Goal: Task Accomplishment & Management: Complete application form

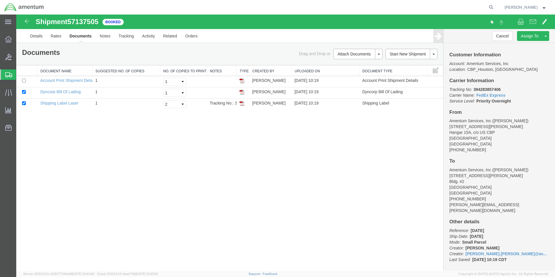
click at [0, 0] on span "Create Shipment" at bounding box center [0, 0] width 0 height 0
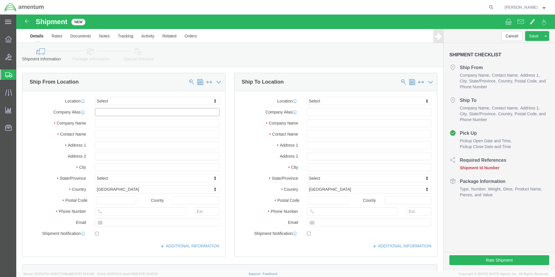
click input "text"
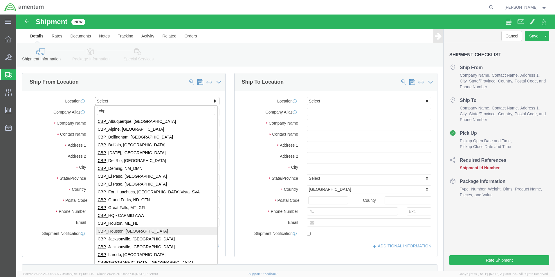
type input "cbp"
select select "49929"
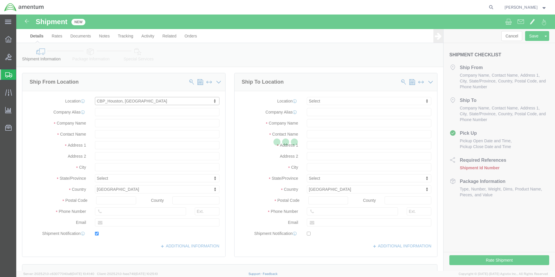
type input "[STREET_ADDRESS][PERSON_NAME]"
type input "Hangar 15A, c/o US CBP"
type input "77303"
type input "[PHONE_NUMBER]"
type input "[PERSON_NAME][EMAIL_ADDRESS][PERSON_NAME][DOMAIN_NAME]"
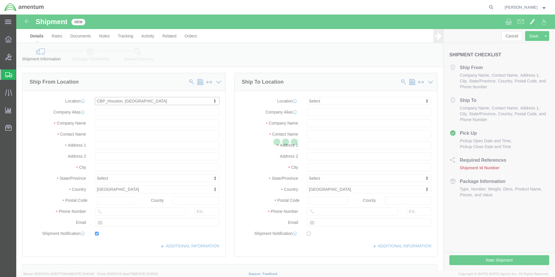
checkbox input "true"
type input "Amentum Services, Inc"
type input "[PERSON_NAME]"
type input "Conroe"
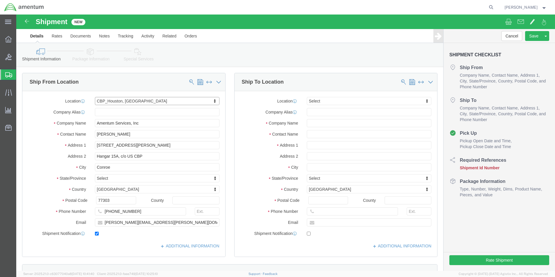
select select "[GEOGRAPHIC_DATA]"
drag, startPoint x: 169, startPoint y: 209, endPoint x: 50, endPoint y: 208, distance: 119.7
click div "Email [PERSON_NAME][EMAIL_ADDRESS][PERSON_NAME][DOMAIN_NAME]"
checkbox input "false"
click input "text"
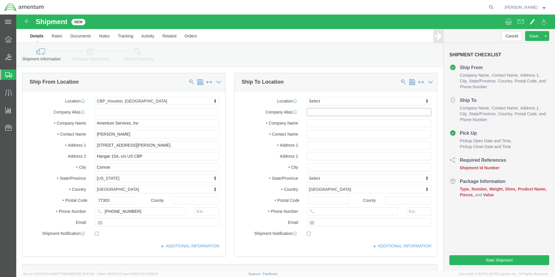
click input "text"
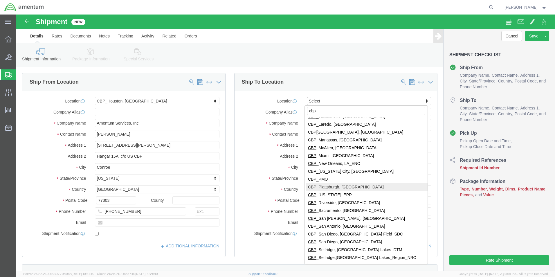
scroll to position [145, 0]
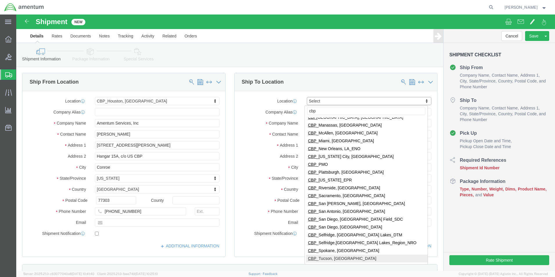
type input "cbp"
select select "49949"
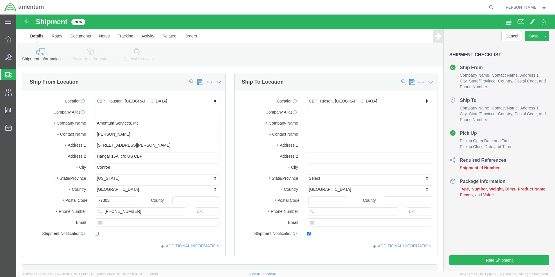
type input "[STREET_ADDRESS]"
type input "[PERSON_NAME] [GEOGRAPHIC_DATA]"
type input "85707"
type input "[PHONE_NUMBER]"
type input "[PERSON_NAME][EMAIL_ADDRESS][PERSON_NAME][DOMAIN_NAME]"
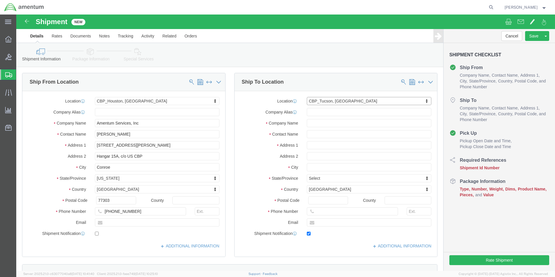
checkbox input "true"
type input "Amentum Services, Inc"
type input "[PERSON_NAME]"
type input "DM AFB"
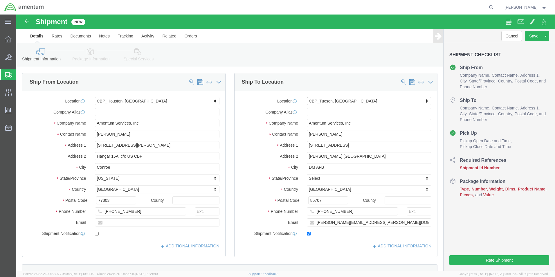
select select "AZ"
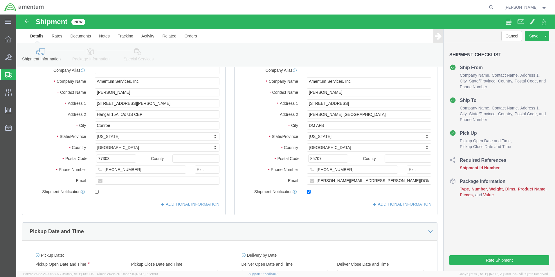
scroll to position [0, 0]
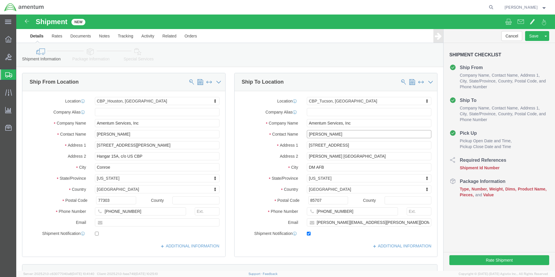
click input "[PERSON_NAME]"
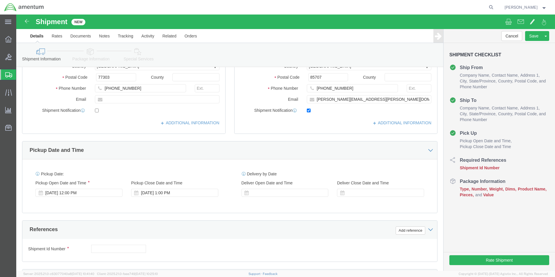
scroll to position [174, 0]
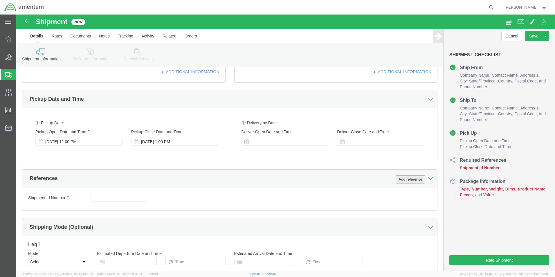
click button "Add reference"
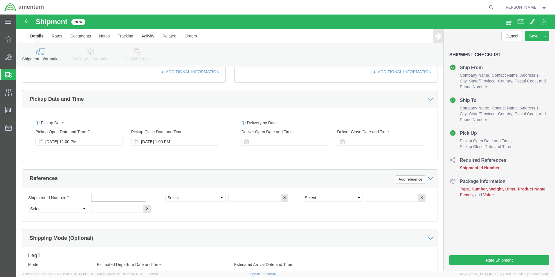
click input "text"
type input "[DATE]"
click select "Select Account Type Activity ID Airline Appointment Number ASN Batch Request # …"
select select "CUSTREF"
click select "Select Account Type Activity ID Airline Appointment Number ASN Batch Request # …"
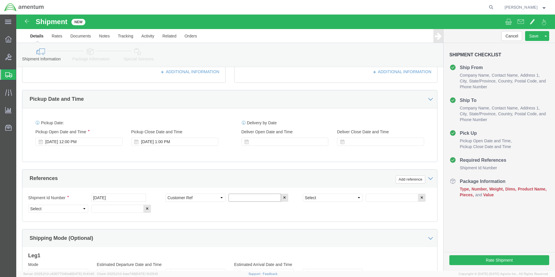
click input "text"
type input "537-012545"
click select "Select Account Type Activity ID Airline Appointment Number ASN Batch Request # …"
select select "PROJNUM"
click select "Select Account Type Activity ID Airline Appointment Number ASN Batch Request # …"
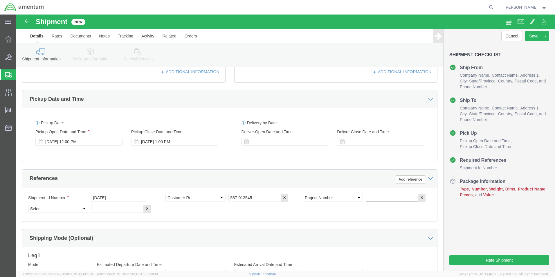
click input "text"
type input "6118.04.03.2219.000.EHO.0000"
click select "Select Account Type Activity ID Airline Appointment Number ASN Batch Request # …"
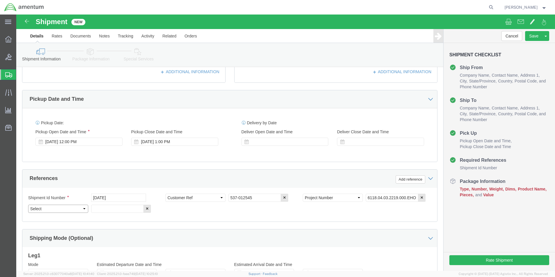
select select "DEPT"
click select "Select Account Type Activity ID Airline Appointment Number ASN Batch Request # …"
click input "text"
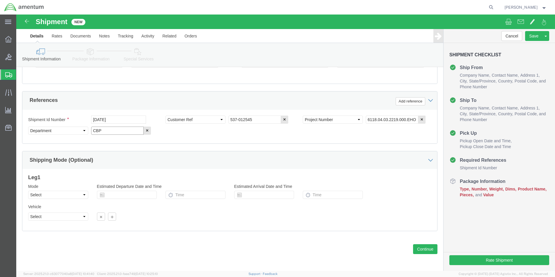
scroll to position [253, 0]
type input "CBP"
click button "Continue"
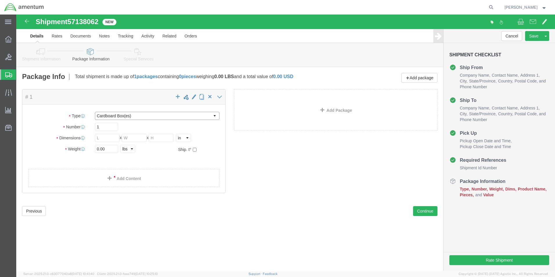
click select "Select BCK Boxes Bale(s) Basket(s) Bolt(s) Bottle(s) Buckets Bulk Bundle(s) Can…"
select select "ENV"
click select "Select BCK Boxes Bale(s) Basket(s) Bolt(s) Bottle(s) Buckets Bulk Bundle(s) Can…"
type input "9.50"
type input "12.50"
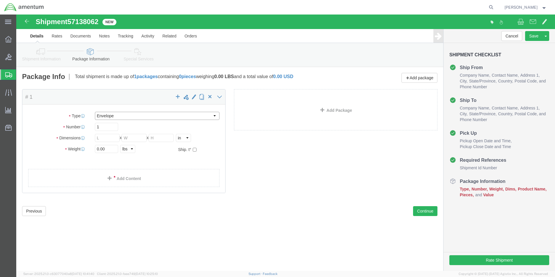
type input "0.25"
type input "1"
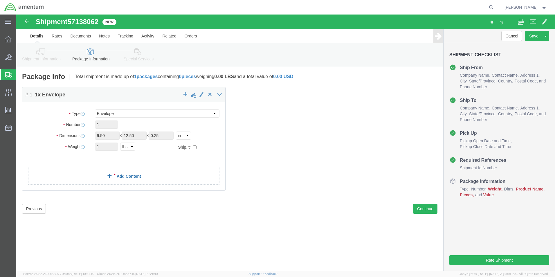
click link "Add Content"
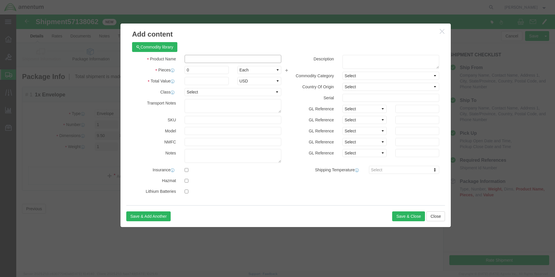
click input "text"
type input "SUB"
click input "0"
type input "6"
click input "text"
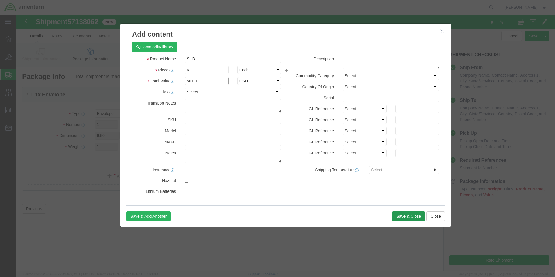
type input "50.00"
click button "Save & Close"
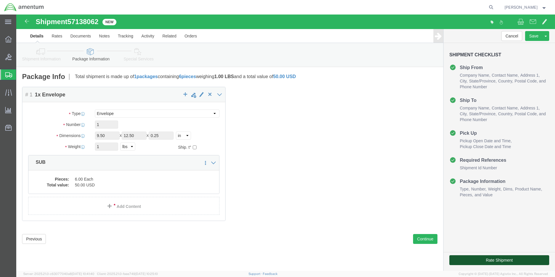
click button "Rate Shipment"
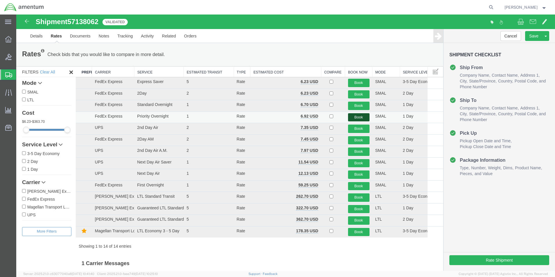
click at [351, 116] on button "Book" at bounding box center [358, 117] width 21 height 8
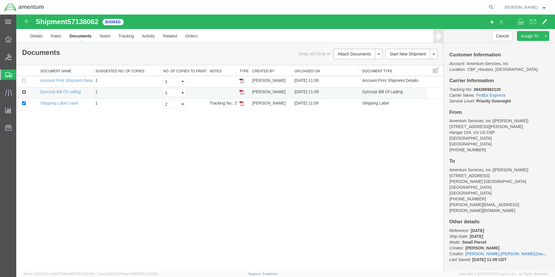
click at [24, 92] on input "checkbox" at bounding box center [24, 92] width 4 height 4
checkbox input "true"
click at [354, 63] on link "Print Documents" at bounding box center [357, 64] width 51 height 9
click at [172, 50] on div "Documents Ship Label Format: Plain Thermal" at bounding box center [124, 53] width 212 height 9
